Goal: Information Seeking & Learning: Find contact information

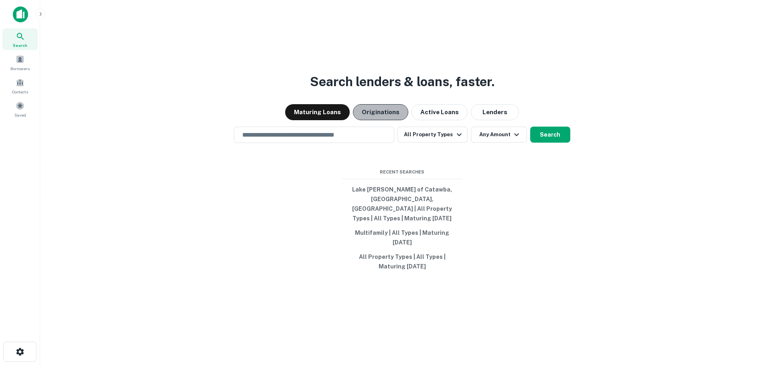
click at [385, 120] on button "Originations" at bounding box center [380, 112] width 55 height 16
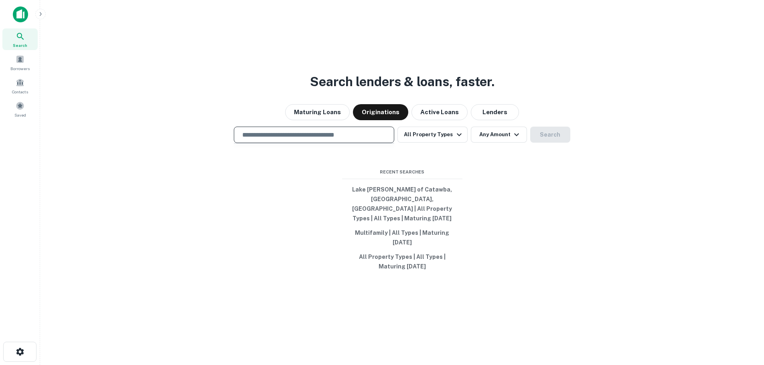
click at [343, 140] on input "text" at bounding box center [313, 134] width 153 height 9
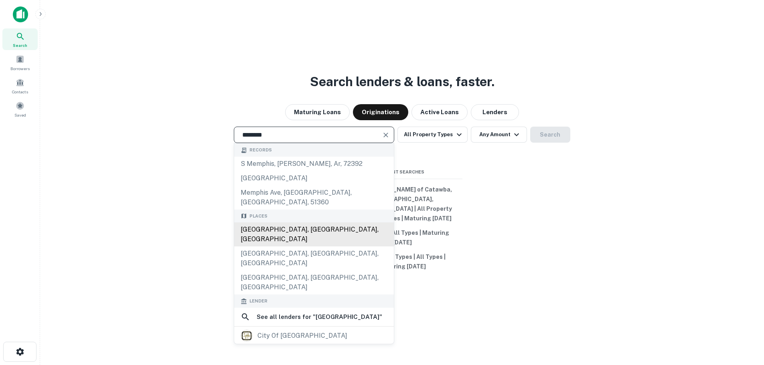
click at [347, 228] on div "[GEOGRAPHIC_DATA], [GEOGRAPHIC_DATA], [GEOGRAPHIC_DATA]" at bounding box center [314, 235] width 160 height 24
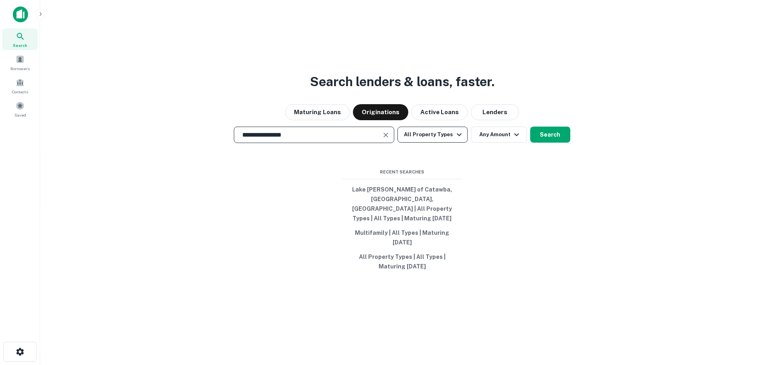
type input "**********"
click at [434, 136] on button "All Property Types" at bounding box center [433, 135] width 70 height 16
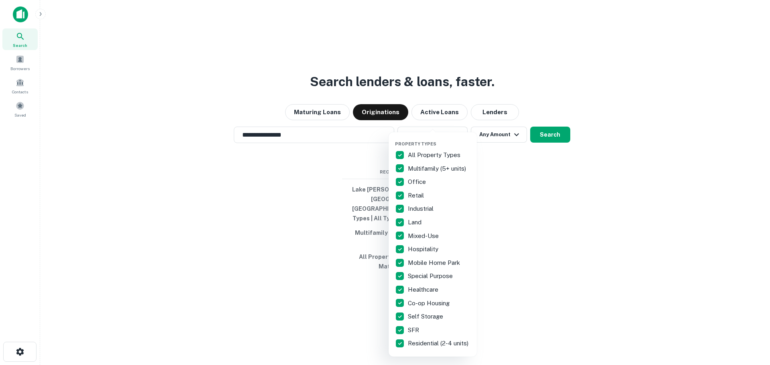
click at [438, 155] on p "All Property Types" at bounding box center [435, 155] width 54 height 10
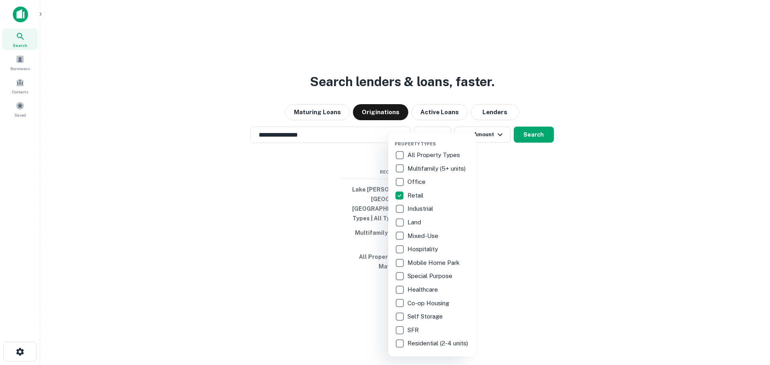
click at [530, 142] on div at bounding box center [385, 182] width 770 height 365
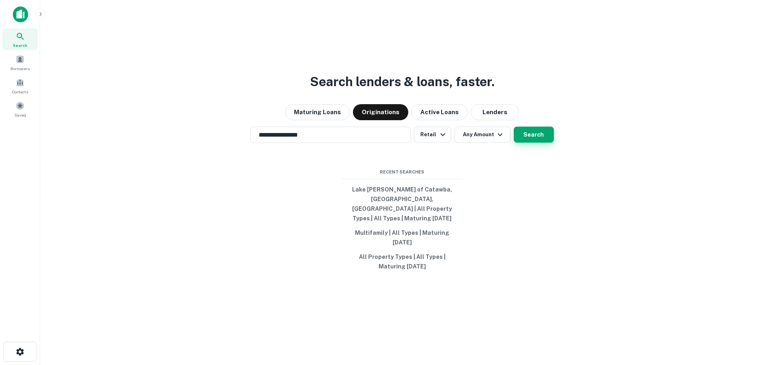
click at [533, 142] on button "Search" at bounding box center [534, 135] width 40 height 16
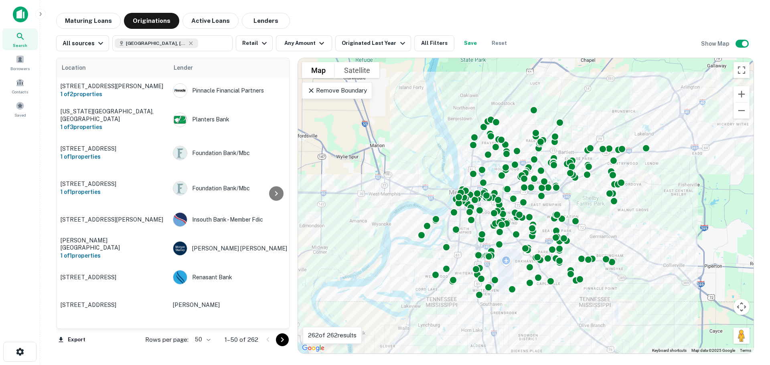
drag, startPoint x: 322, startPoint y: 232, endPoint x: 291, endPoint y: 230, distance: 31.3
click at [291, 230] on div at bounding box center [294, 206] width 8 height 296
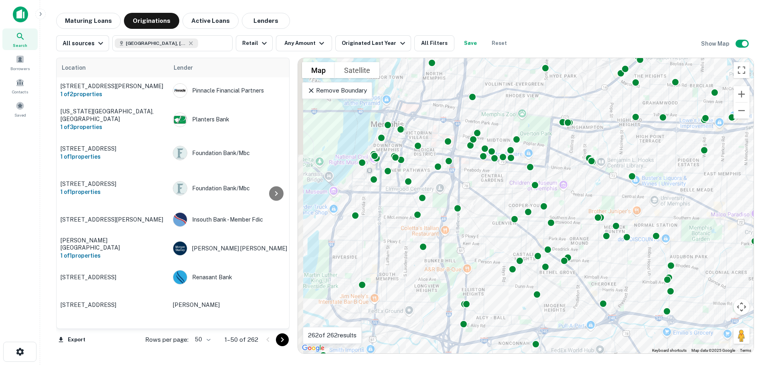
drag, startPoint x: 464, startPoint y: 211, endPoint x: 527, endPoint y: 227, distance: 65.1
click at [526, 233] on div "To activate drag with keyboard, press Alt + Enter. Once in keyboard drag state,…" at bounding box center [526, 206] width 456 height 296
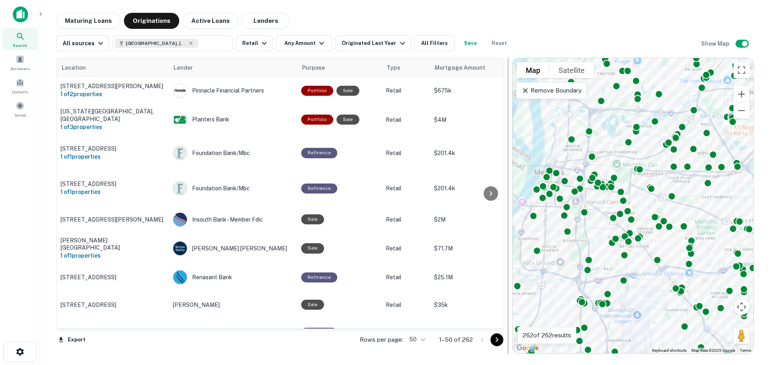
drag, startPoint x: 292, startPoint y: 129, endPoint x: 507, endPoint y: 128, distance: 214.6
click at [507, 128] on div at bounding box center [508, 206] width 8 height 296
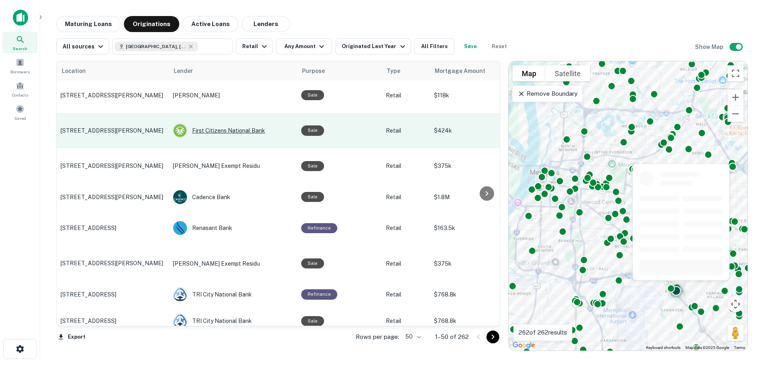
scroll to position [521, 0]
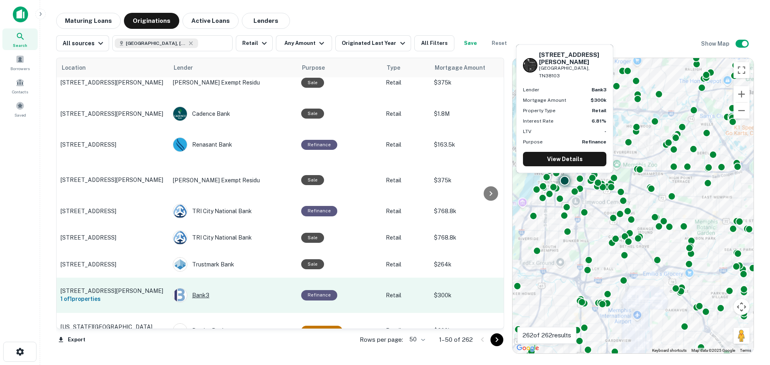
click at [201, 288] on div "Bank3" at bounding box center [233, 295] width 120 height 14
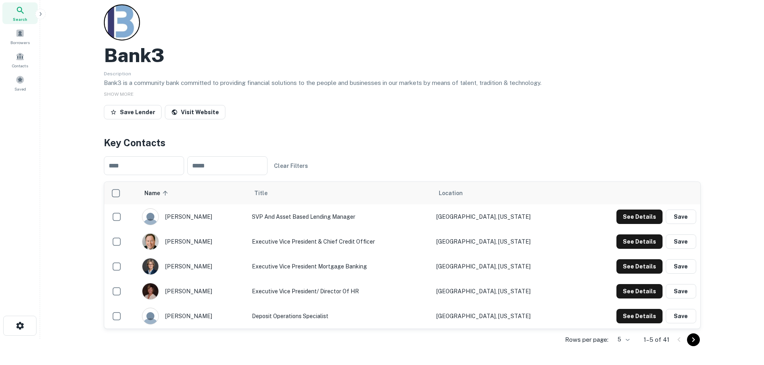
scroll to position [40, 0]
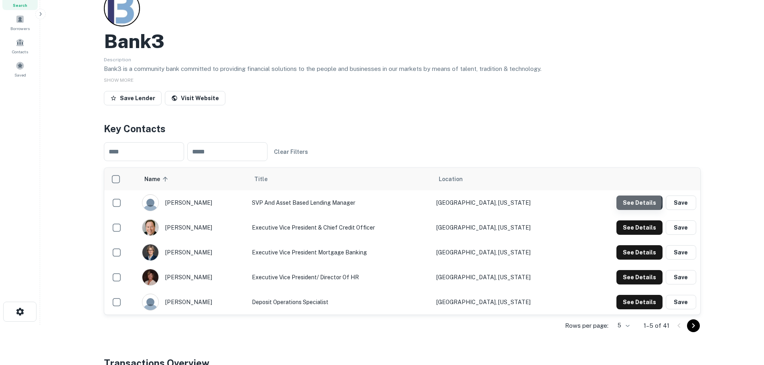
click at [632, 202] on button "See Details" at bounding box center [640, 203] width 46 height 14
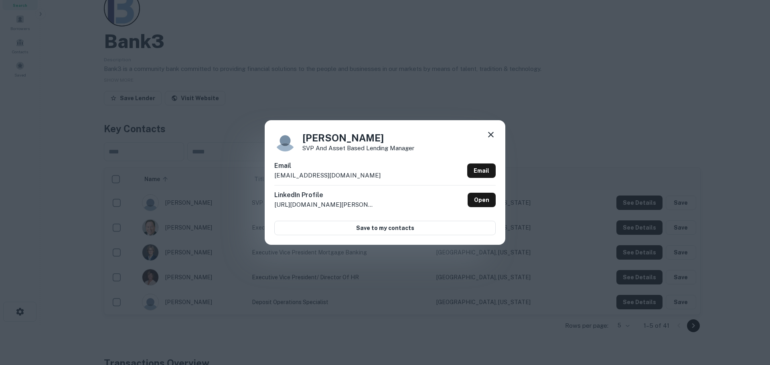
click at [487, 133] on icon at bounding box center [491, 135] width 10 height 10
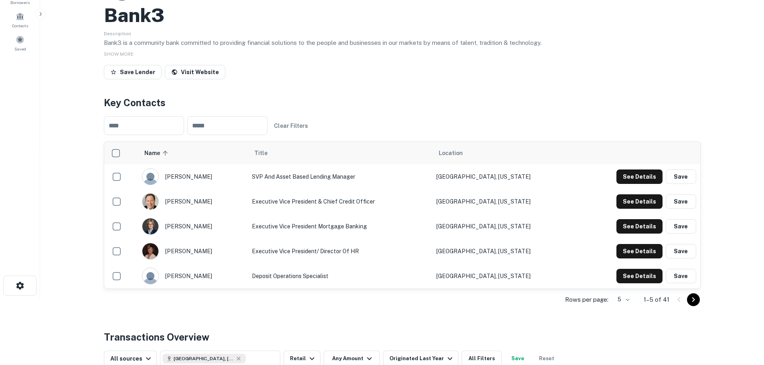
scroll to position [80, 0]
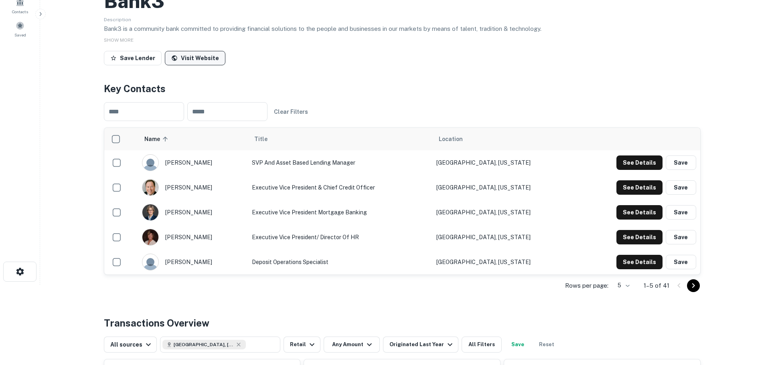
click at [205, 62] on link "Visit Website" at bounding box center [195, 58] width 61 height 14
